Goal: Information Seeking & Learning: Learn about a topic

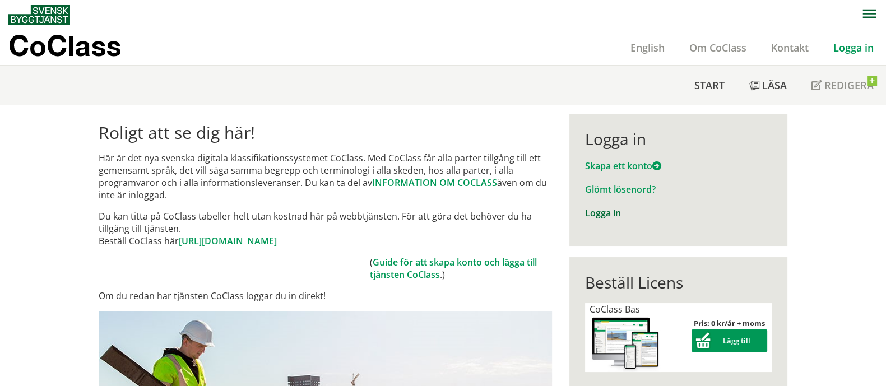
click at [600, 214] on link "Logga in" at bounding box center [603, 213] width 36 height 12
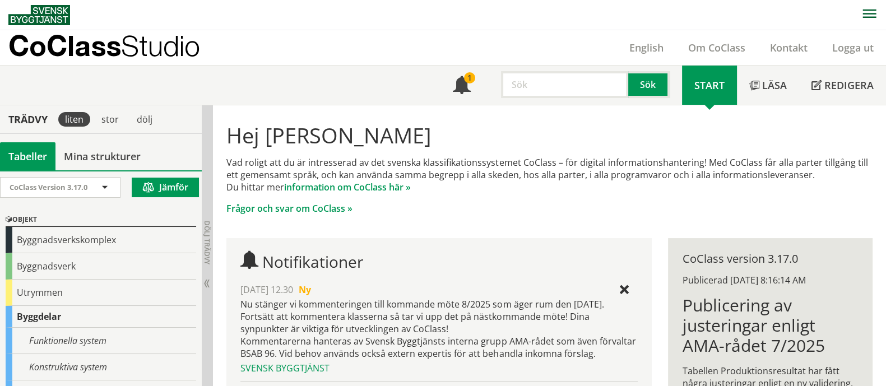
click at [553, 84] on input "text" at bounding box center [564, 84] width 127 height 27
type input "dörr"
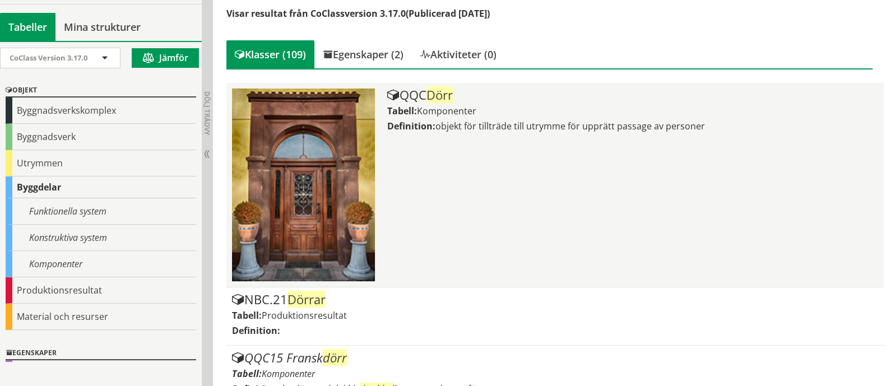
scroll to position [210, 0]
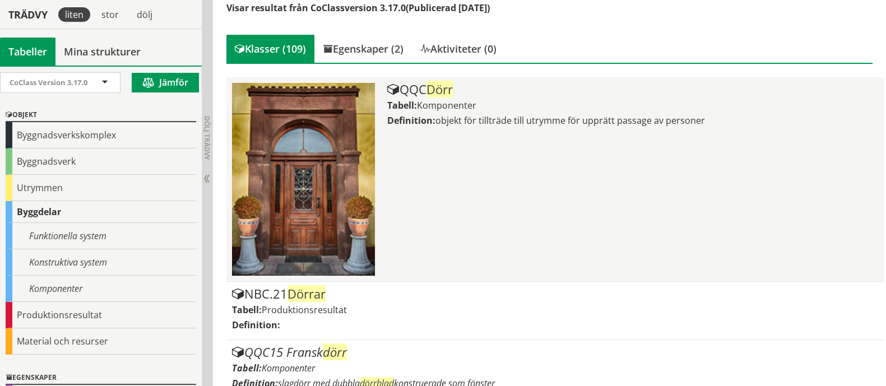
click at [412, 90] on div "QQC Dörr" at bounding box center [632, 89] width 491 height 13
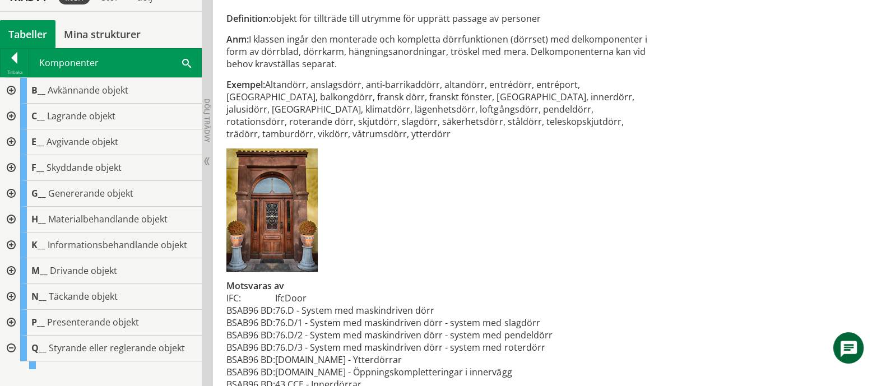
scroll to position [237, 0]
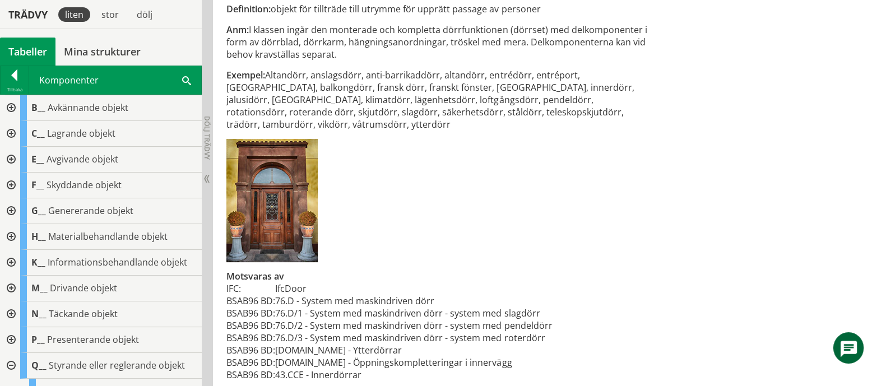
drag, startPoint x: 365, startPoint y: 335, endPoint x: 258, endPoint y: 338, distance: 107.1
click at [258, 344] on tr "BSAB96 BD: [DOMAIN_NAME] - Ytterdörrar" at bounding box center [389, 350] width 326 height 12
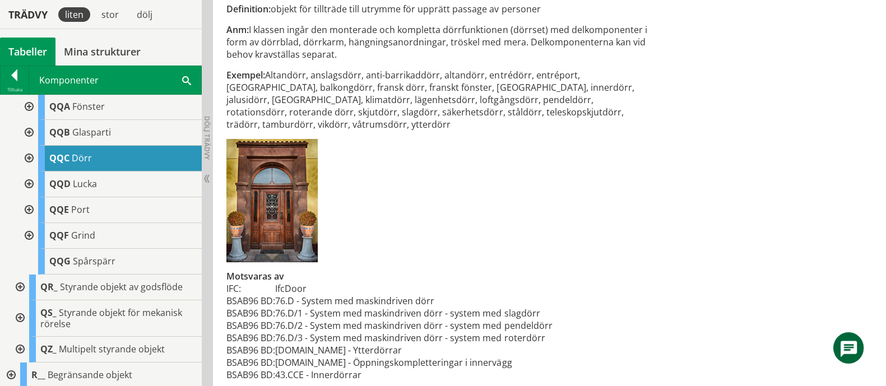
scroll to position [490, 0]
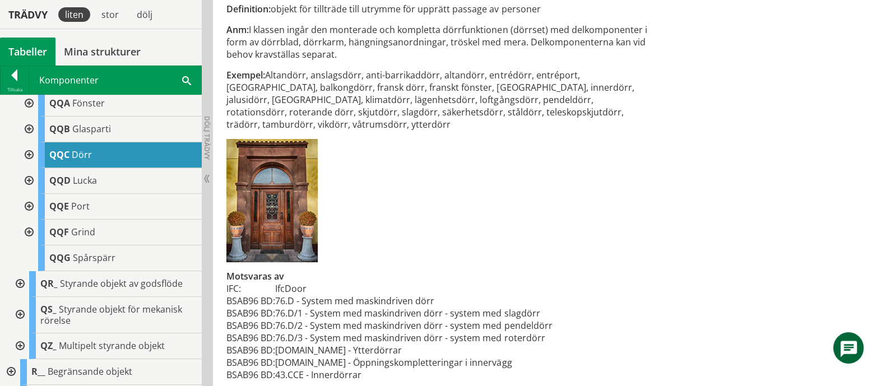
click at [29, 168] on div at bounding box center [28, 155] width 20 height 26
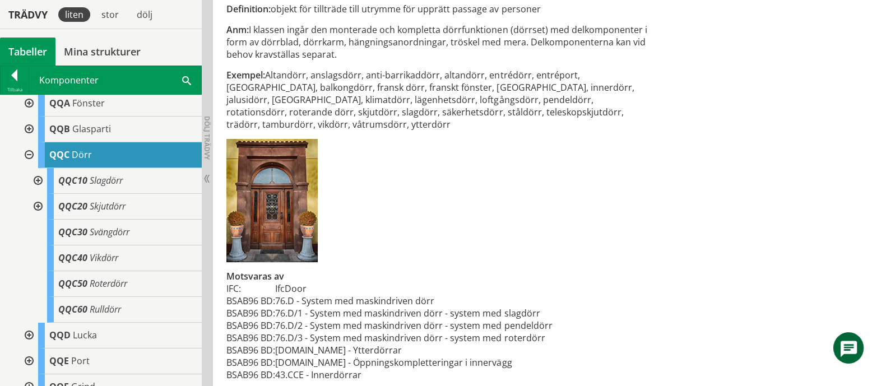
click at [38, 194] on div at bounding box center [37, 181] width 20 height 26
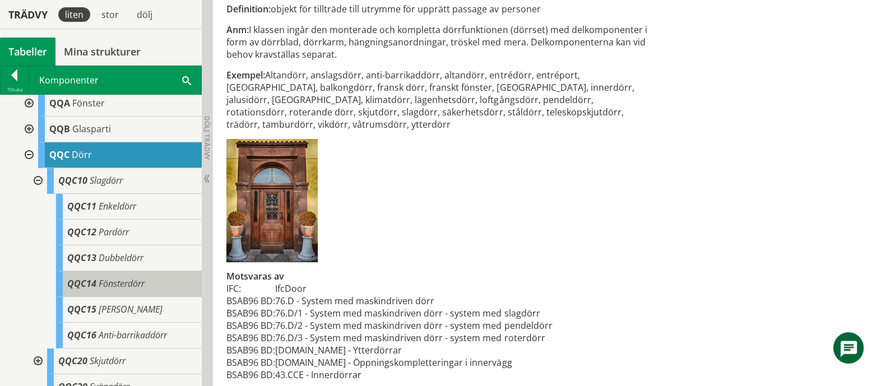
click at [133, 290] on span "Fönsterdörr" at bounding box center [122, 283] width 46 height 12
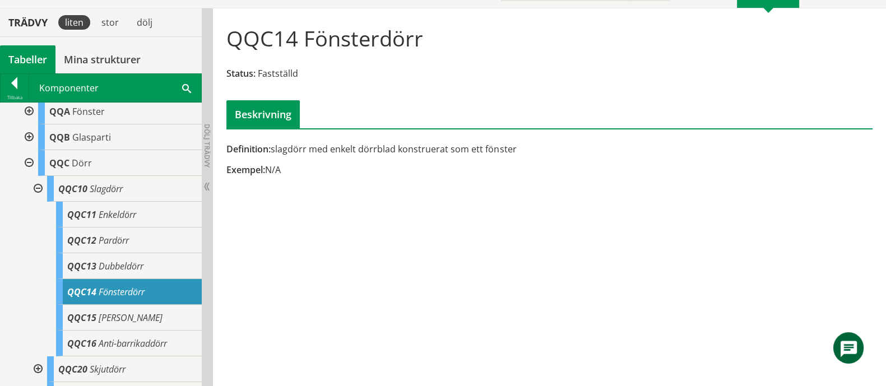
scroll to position [560, 0]
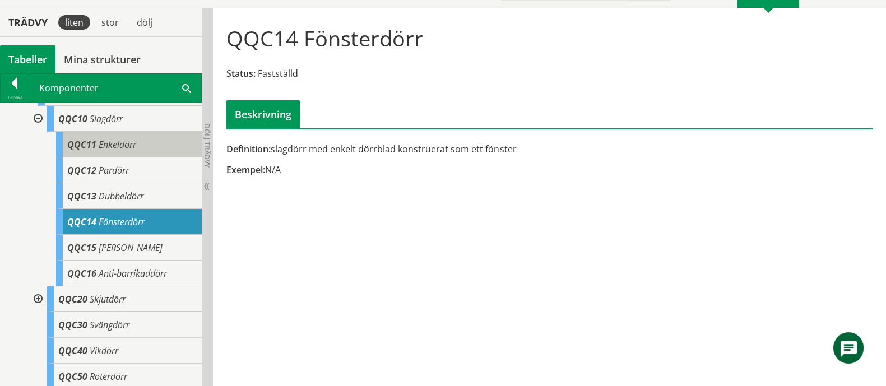
click at [126, 151] on span "Enkeldörr" at bounding box center [118, 144] width 38 height 12
